Goal: Task Accomplishment & Management: Manage account settings

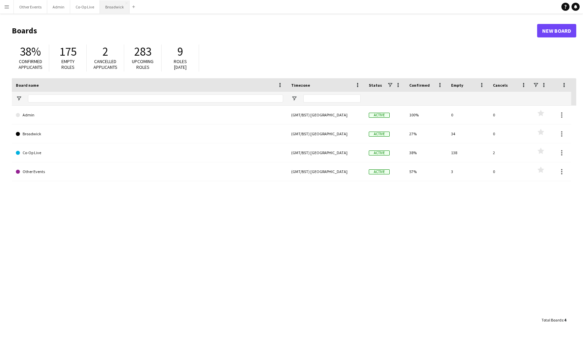
click at [111, 2] on button "Broadwick Close" at bounding box center [115, 6] width 30 height 13
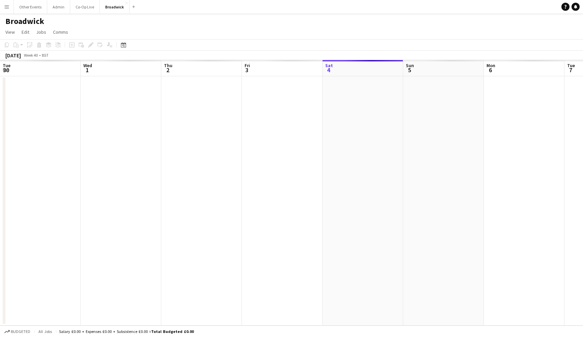
scroll to position [0, 188]
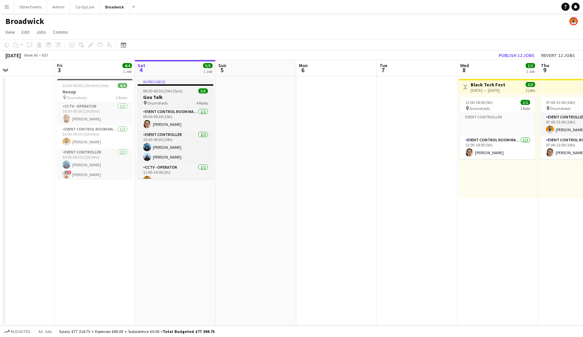
click at [181, 97] on h3 "Gou Talk" at bounding box center [176, 97] width 76 height 6
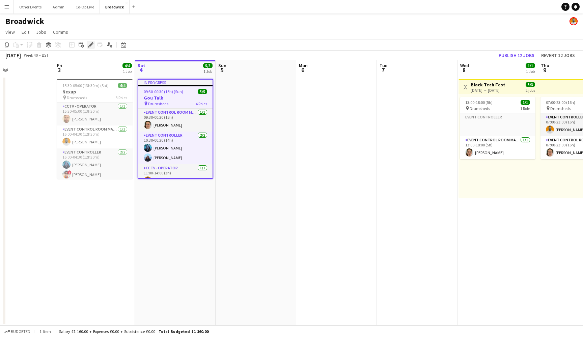
click at [90, 44] on icon "Edit" at bounding box center [90, 44] width 5 height 5
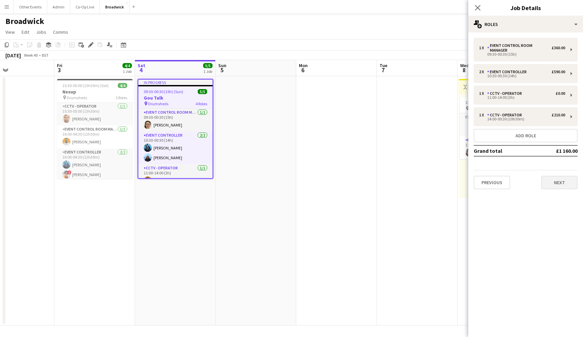
click at [558, 176] on button "Next" at bounding box center [559, 183] width 36 height 14
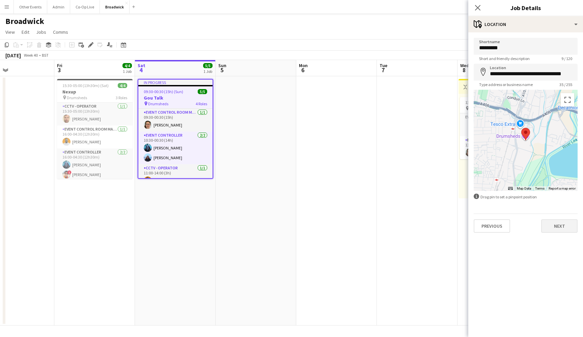
click at [563, 230] on button "Next" at bounding box center [559, 226] width 36 height 14
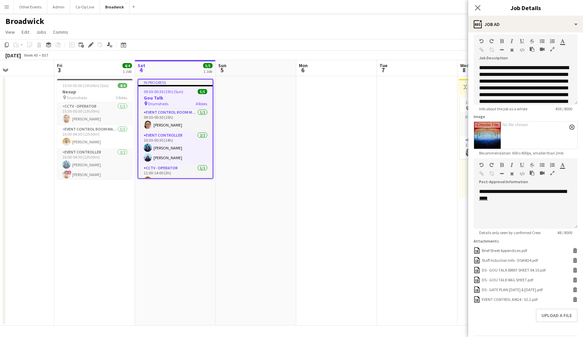
scroll to position [30, 0]
click at [523, 301] on div "EVENT CONTROL AW24 - V2.2.pdf" at bounding box center [510, 299] width 56 height 5
click at [478, 11] on app-icon "Close pop-in" at bounding box center [478, 8] width 10 height 10
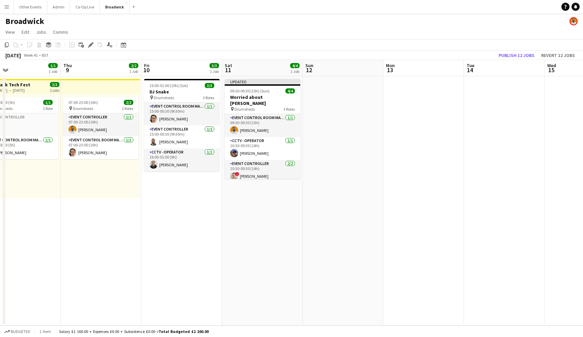
scroll to position [0, 0]
click at [263, 106] on div "pin Drumsheds 3 Roles" at bounding box center [263, 108] width 76 height 5
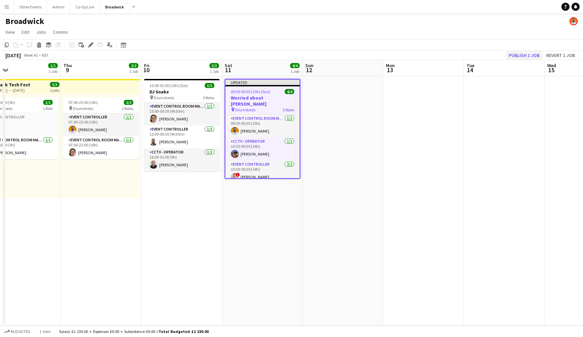
click at [528, 55] on button "Publish 1 job" at bounding box center [524, 55] width 36 height 9
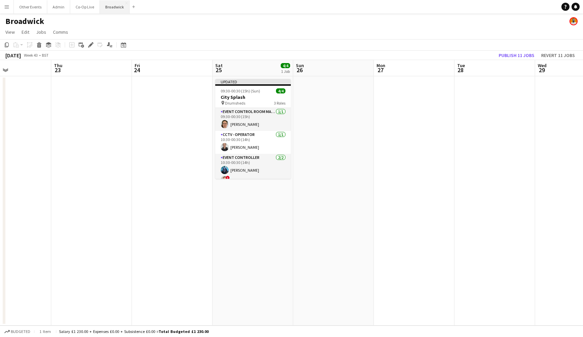
click at [115, 8] on button "Broadwick Close" at bounding box center [115, 6] width 30 height 13
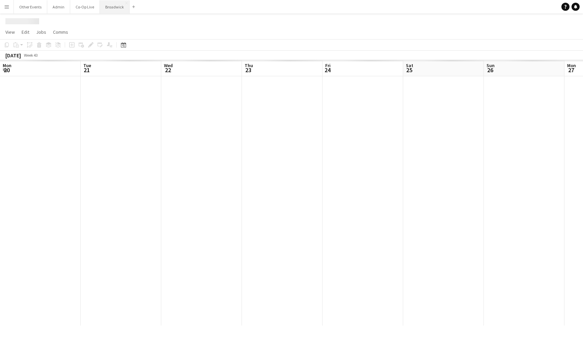
scroll to position [0, 191]
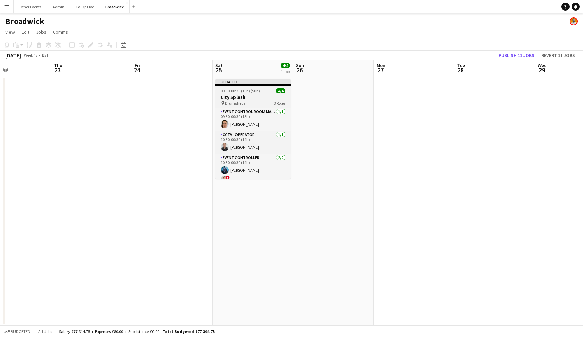
click at [247, 93] on app-job-card "Updated 09:30-00:30 (15h) (Sun) 4/4 City Splash pin Drumsheds 3 Roles Event Con…" at bounding box center [253, 129] width 76 height 100
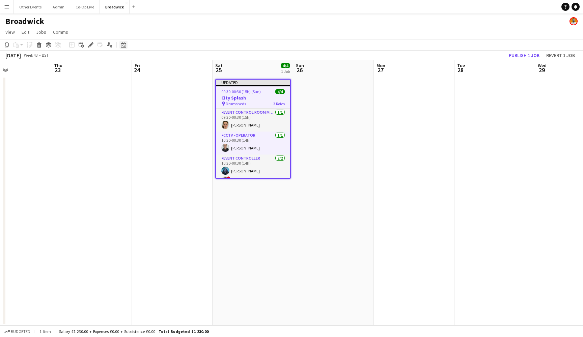
click at [123, 47] on icon "Date picker" at bounding box center [123, 44] width 5 height 5
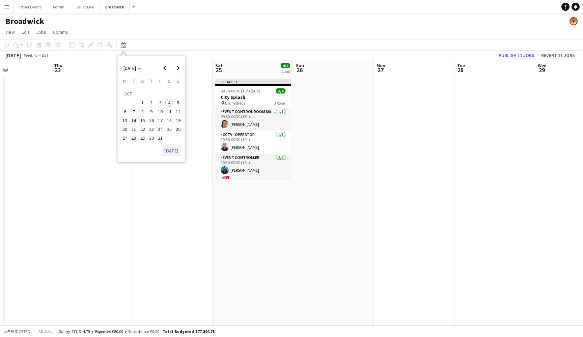
click at [173, 153] on button "[DATE]" at bounding box center [172, 150] width 20 height 11
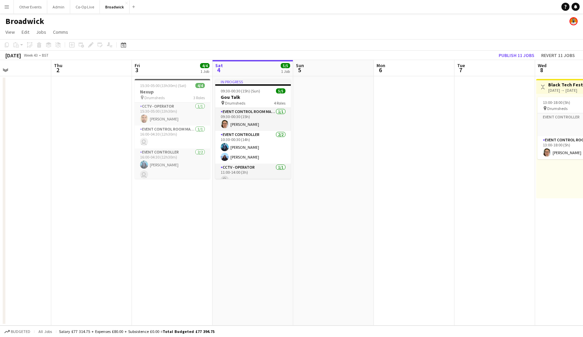
scroll to position [0, 232]
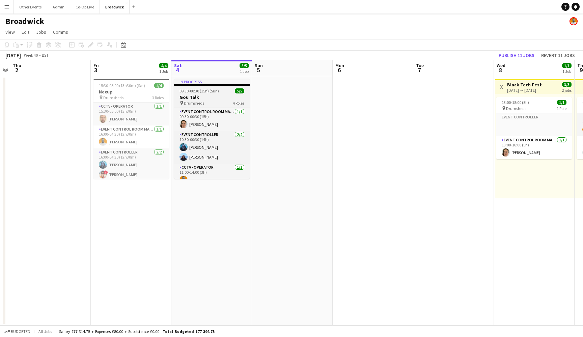
click at [202, 101] on span "Drumsheds" at bounding box center [194, 103] width 20 height 5
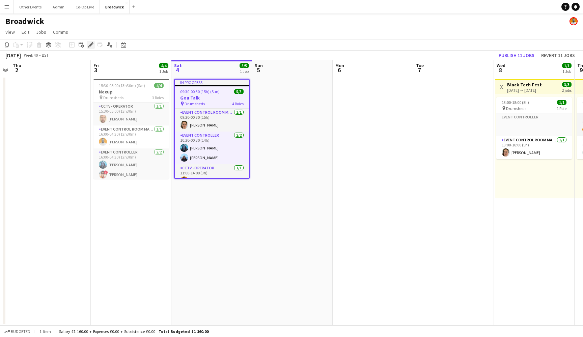
click at [89, 45] on icon "Edit" at bounding box center [90, 44] width 5 height 5
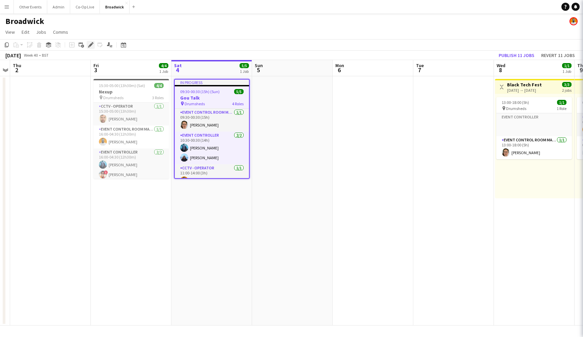
type input "********"
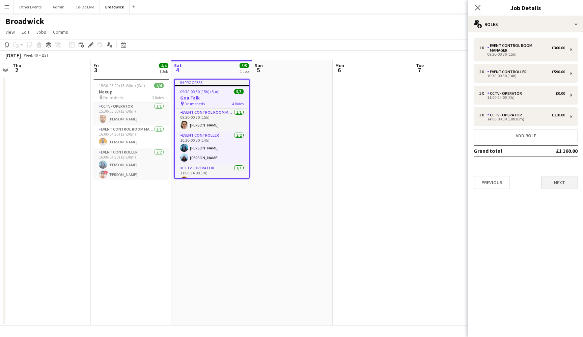
click at [564, 178] on button "Next" at bounding box center [559, 183] width 36 height 14
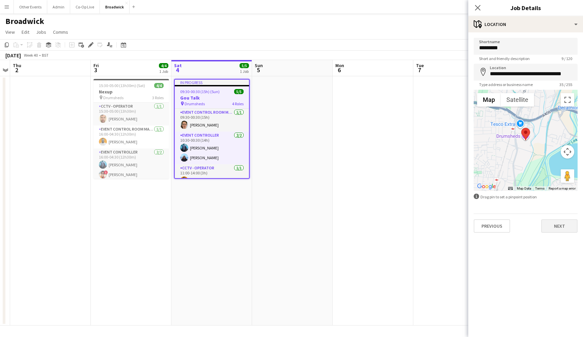
click at [556, 228] on button "Next" at bounding box center [559, 226] width 36 height 14
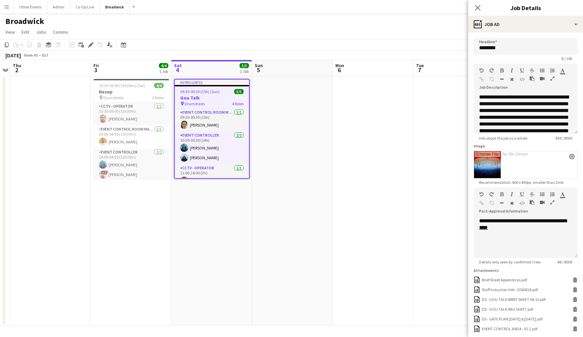
scroll to position [47, 0]
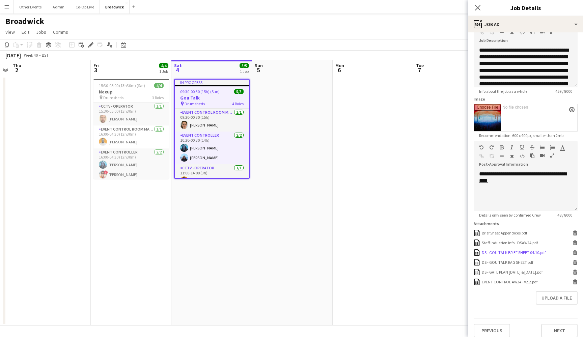
click at [519, 255] on div "DS - GOU TALK BRIEF SHEET 04.10.pdf DS - GOU TALK BRIEF SHEET 04.10.pdf [GEOGRA…" at bounding box center [526, 252] width 104 height 6
click at [474, 7] on app-icon "Close pop-in" at bounding box center [478, 8] width 10 height 10
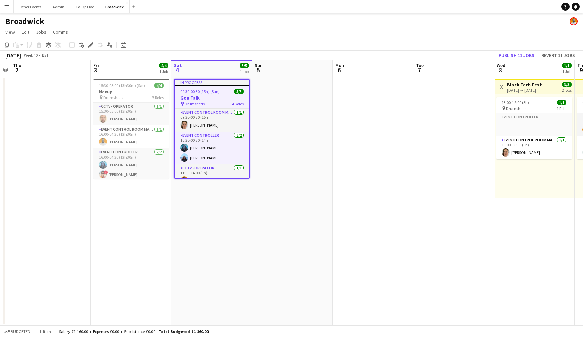
click at [389, 106] on app-date-cell at bounding box center [373, 200] width 81 height 249
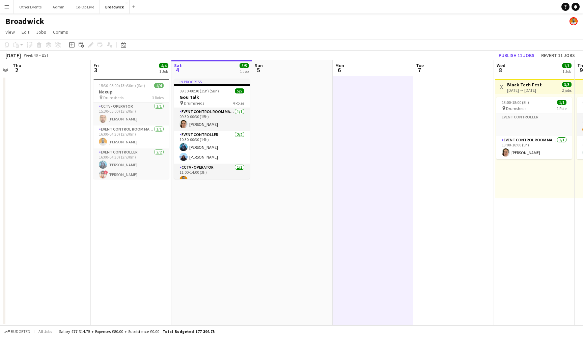
click at [312, 159] on app-date-cell at bounding box center [292, 200] width 81 height 249
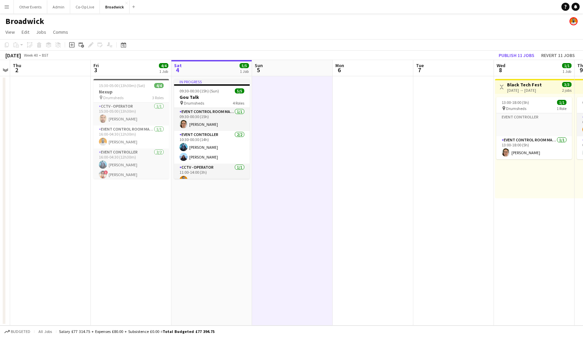
click at [212, 210] on app-date-cell "In progress 09:30-00:30 (15h) (Sun) 5/5 Gou Talk pin Drumsheds 4 Roles Event Co…" at bounding box center [211, 200] width 81 height 249
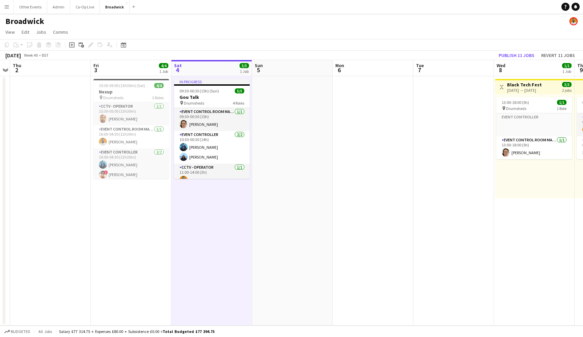
click at [300, 224] on app-date-cell at bounding box center [292, 200] width 81 height 249
